Goal: Navigation & Orientation: Find specific page/section

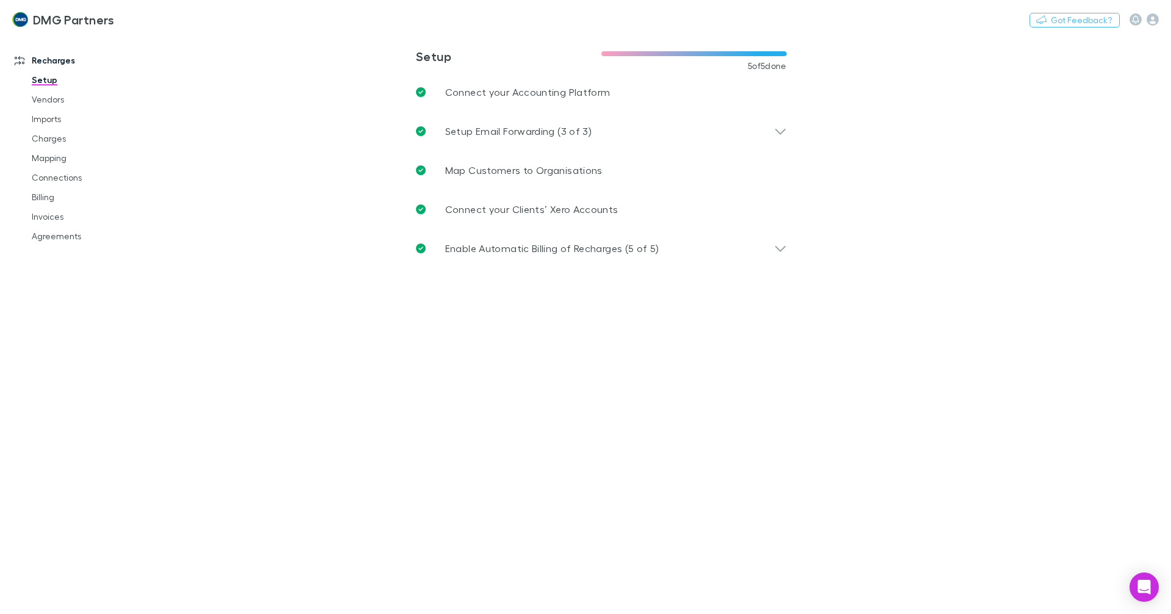
click at [39, 15] on h3 "DMG Partners" at bounding box center [74, 19] width 82 height 15
click at [43, 100] on link "Vendors" at bounding box center [92, 100] width 145 height 20
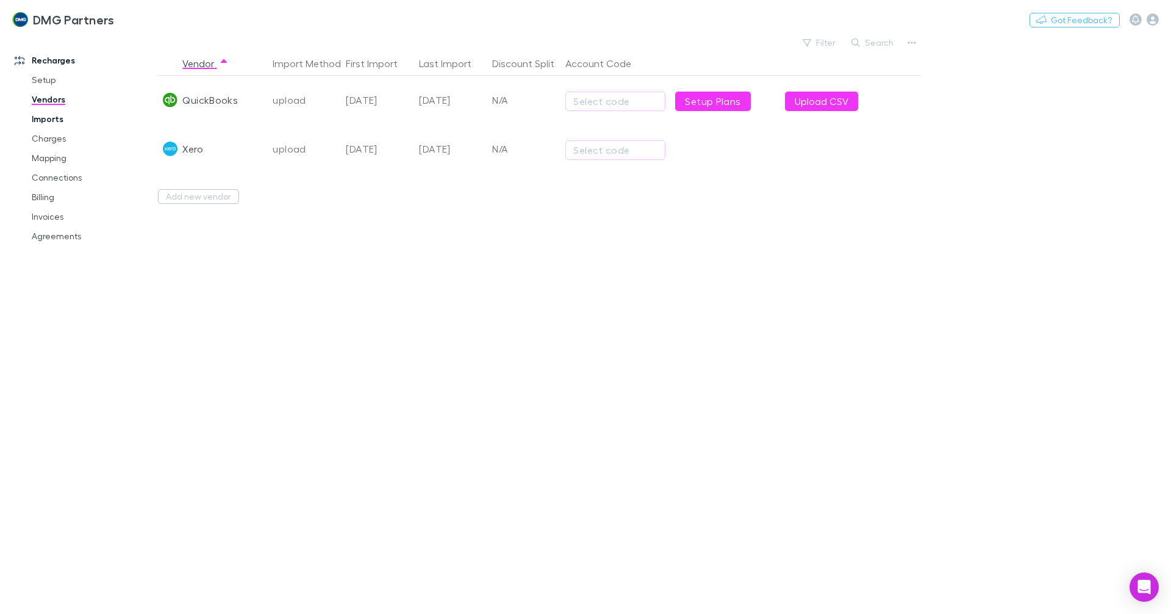
click at [40, 120] on link "Imports" at bounding box center [92, 119] width 145 height 20
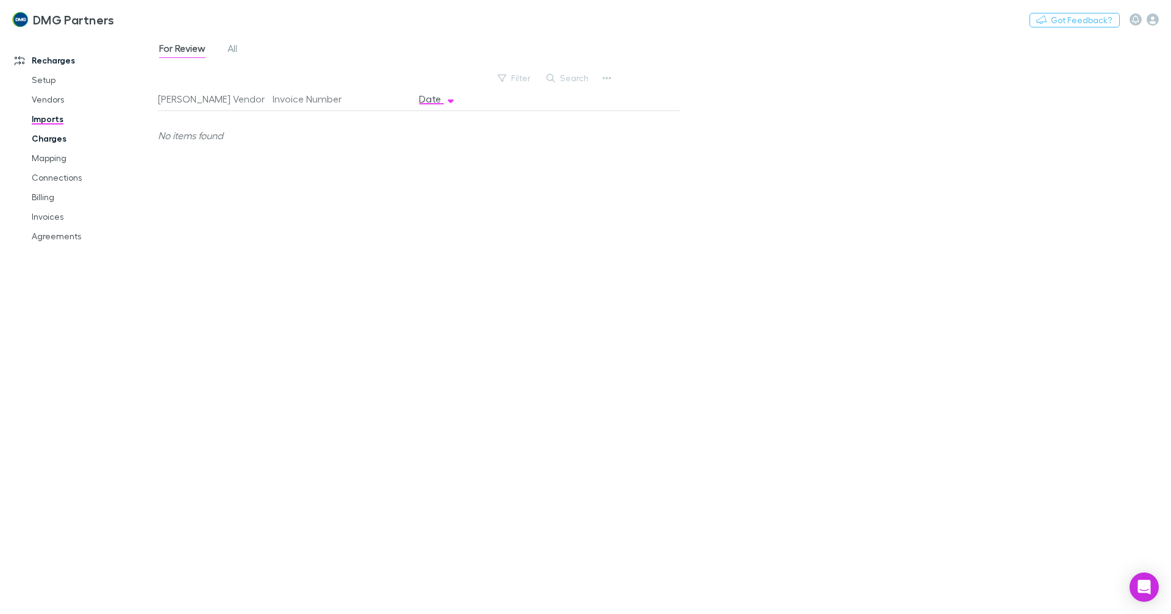
click at [42, 136] on link "Charges" at bounding box center [92, 139] width 145 height 20
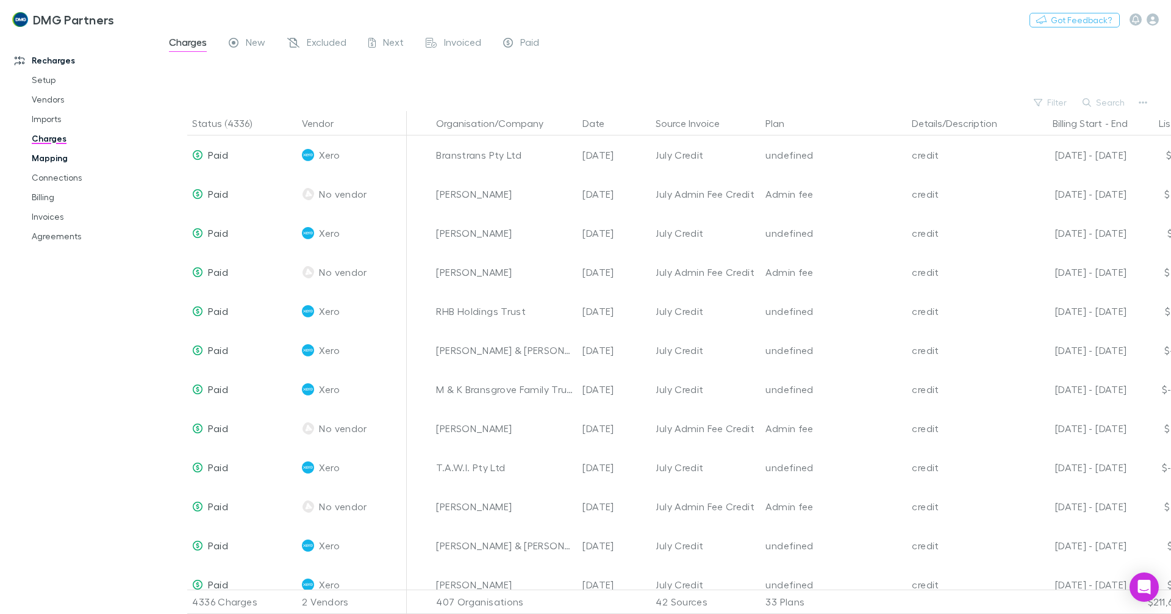
click at [48, 158] on link "Mapping" at bounding box center [92, 158] width 145 height 20
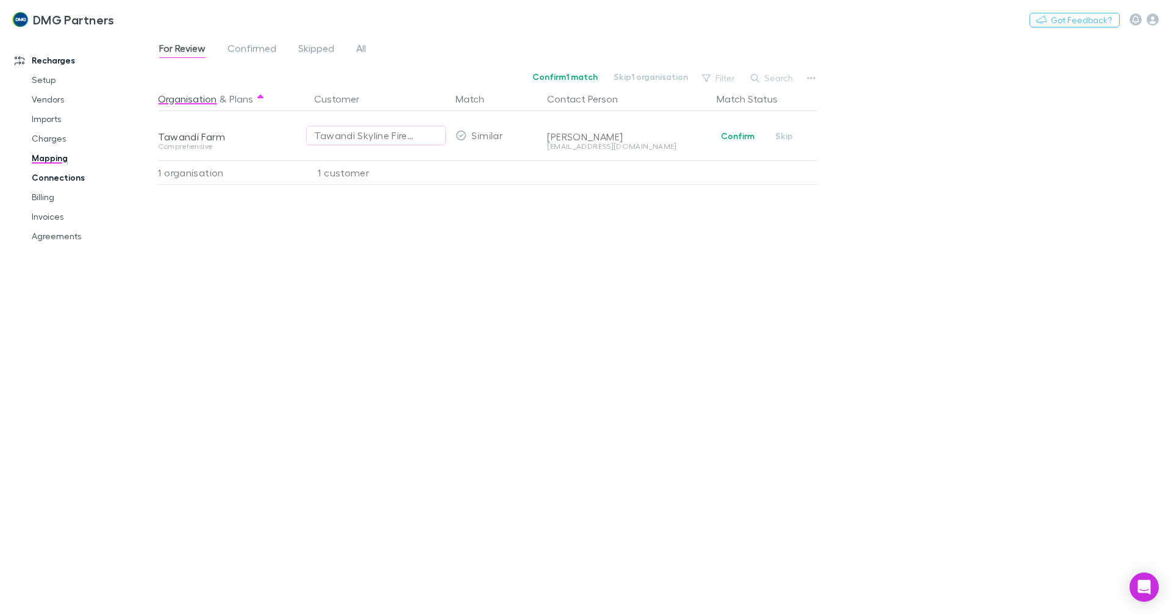
click at [49, 179] on link "Connections" at bounding box center [92, 178] width 145 height 20
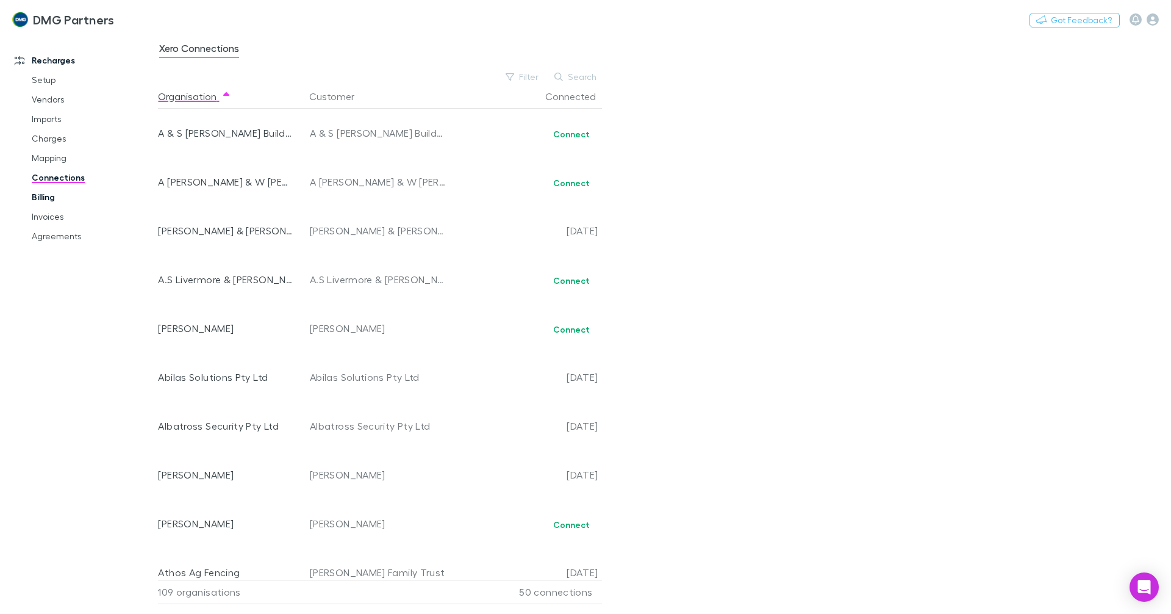
click at [40, 194] on link "Billing" at bounding box center [92, 197] width 145 height 20
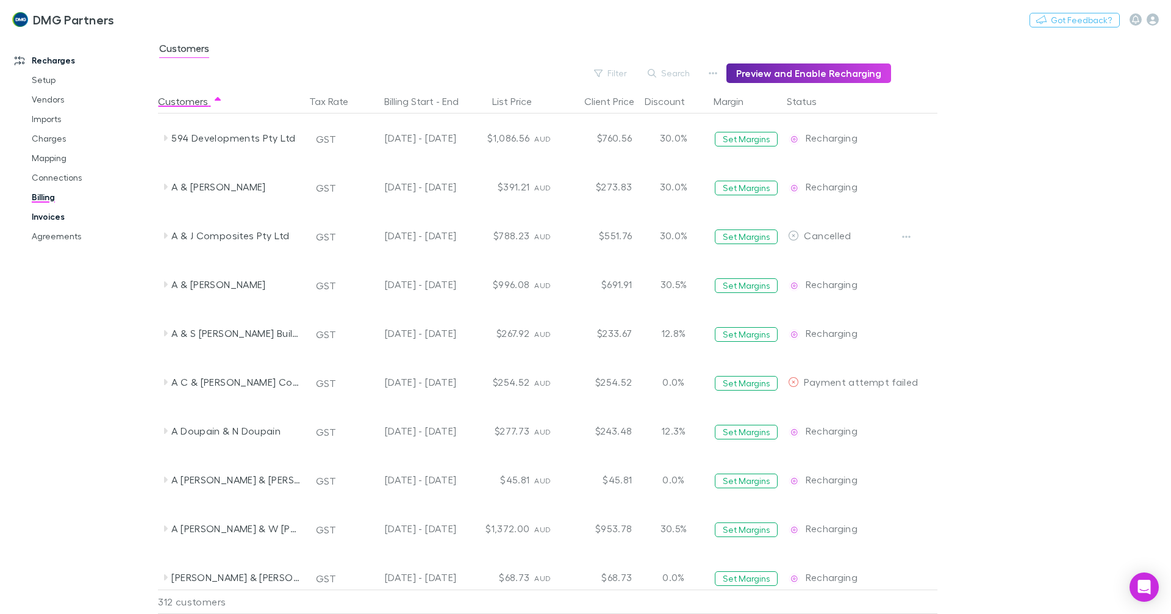
click at [45, 217] on link "Invoices" at bounding box center [92, 217] width 145 height 20
